Goal: Task Accomplishment & Management: Manage account settings

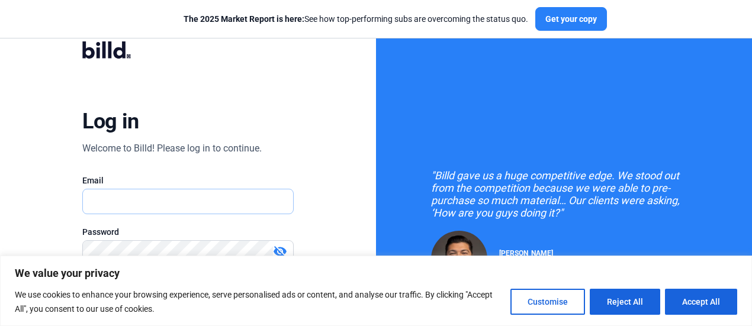
click at [168, 198] on input "text" at bounding box center [181, 201] width 197 height 24
paste input "[PERSON_NAME][EMAIL_ADDRESS][DOMAIN_NAME]"
type input "[PERSON_NAME][EMAIL_ADDRESS][DOMAIN_NAME]"
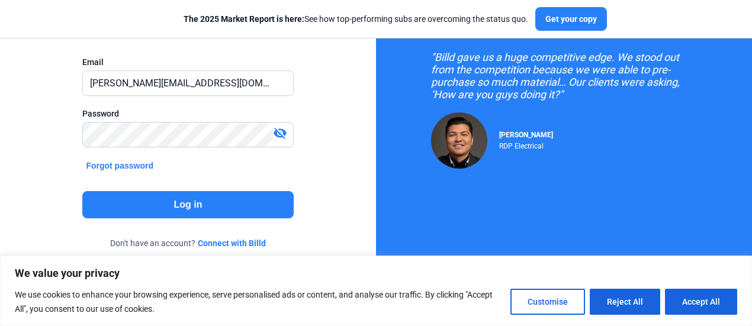
click at [204, 208] on button "Log in" at bounding box center [187, 204] width 211 height 27
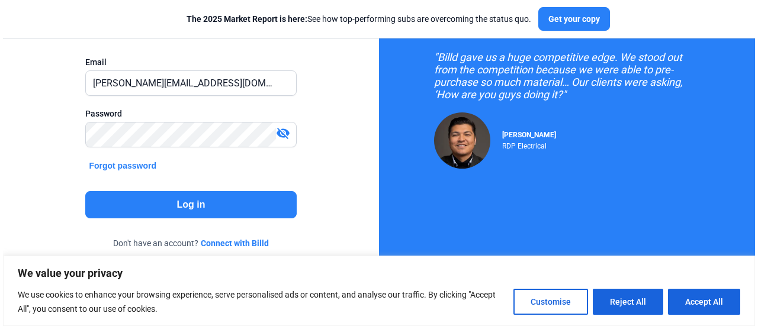
scroll to position [0, 0]
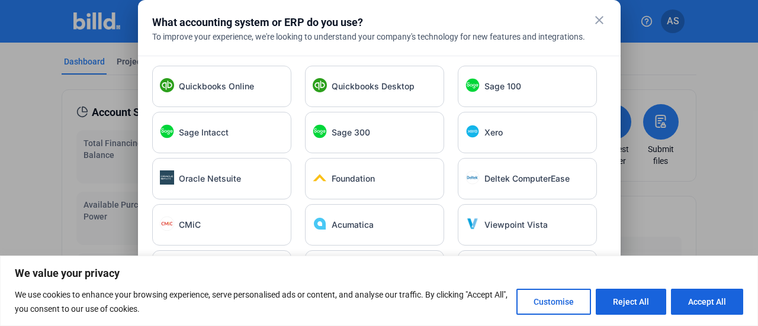
click at [737, 70] on div at bounding box center [379, 163] width 758 height 326
click at [601, 18] on mat-icon "close" at bounding box center [599, 20] width 14 height 14
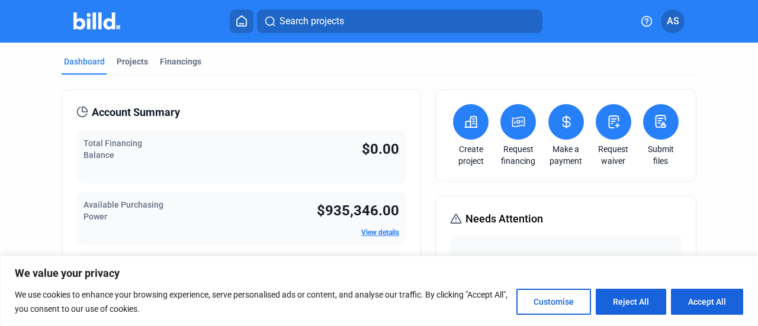
scroll to position [59, 0]
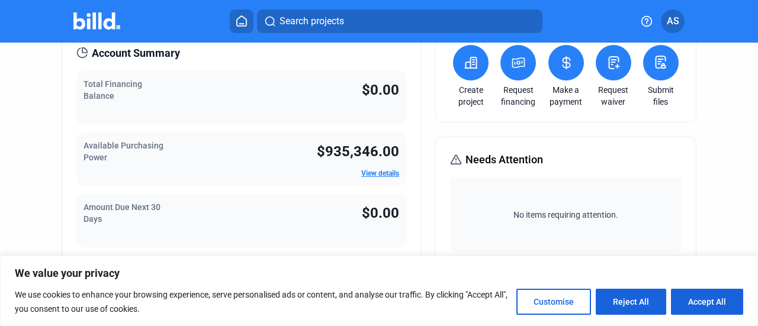
click at [661, 68] on icon at bounding box center [663, 65] width 4 height 5
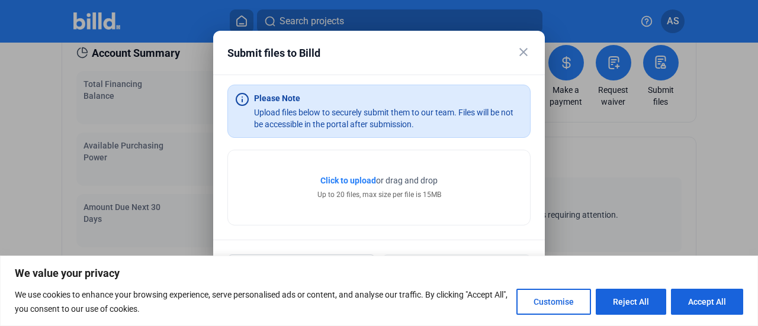
click at [353, 176] on span "Click to upload" at bounding box center [348, 180] width 56 height 9
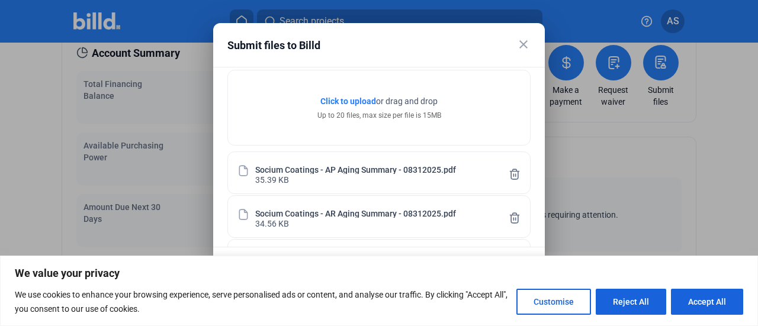
scroll to position [115, 0]
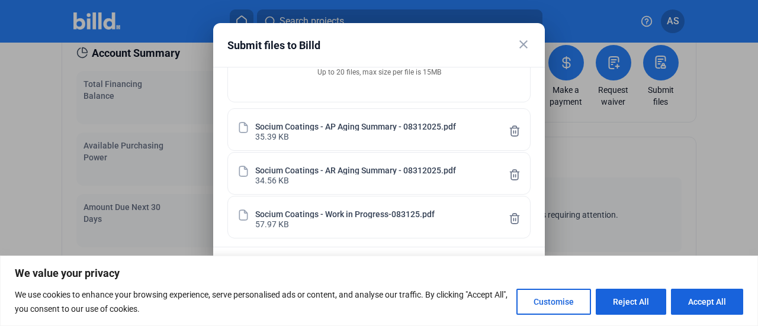
click at [525, 46] on mat-icon "close" at bounding box center [523, 44] width 14 height 14
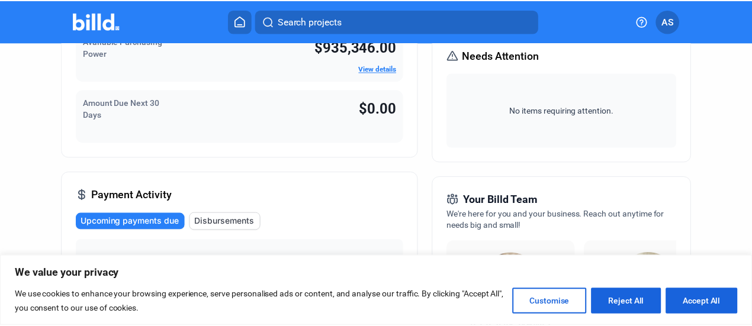
scroll to position [59, 0]
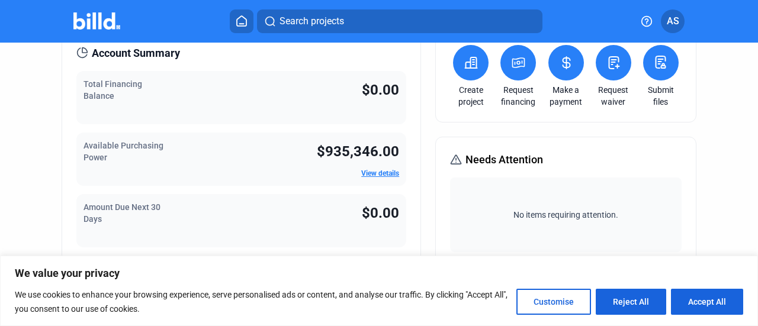
click at [677, 19] on span "AS" at bounding box center [673, 21] width 12 height 14
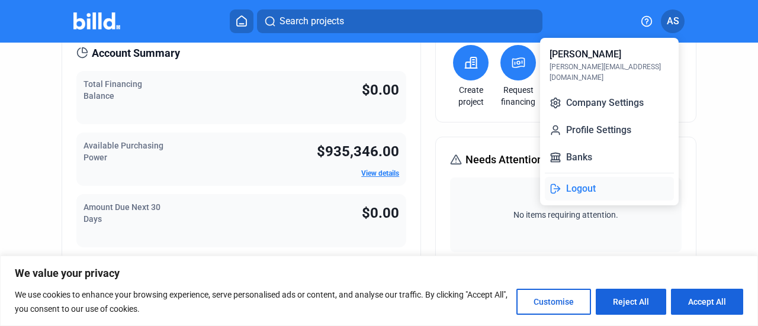
click at [572, 178] on button "Logout" at bounding box center [609, 189] width 129 height 24
